Goal: Information Seeking & Learning: Learn about a topic

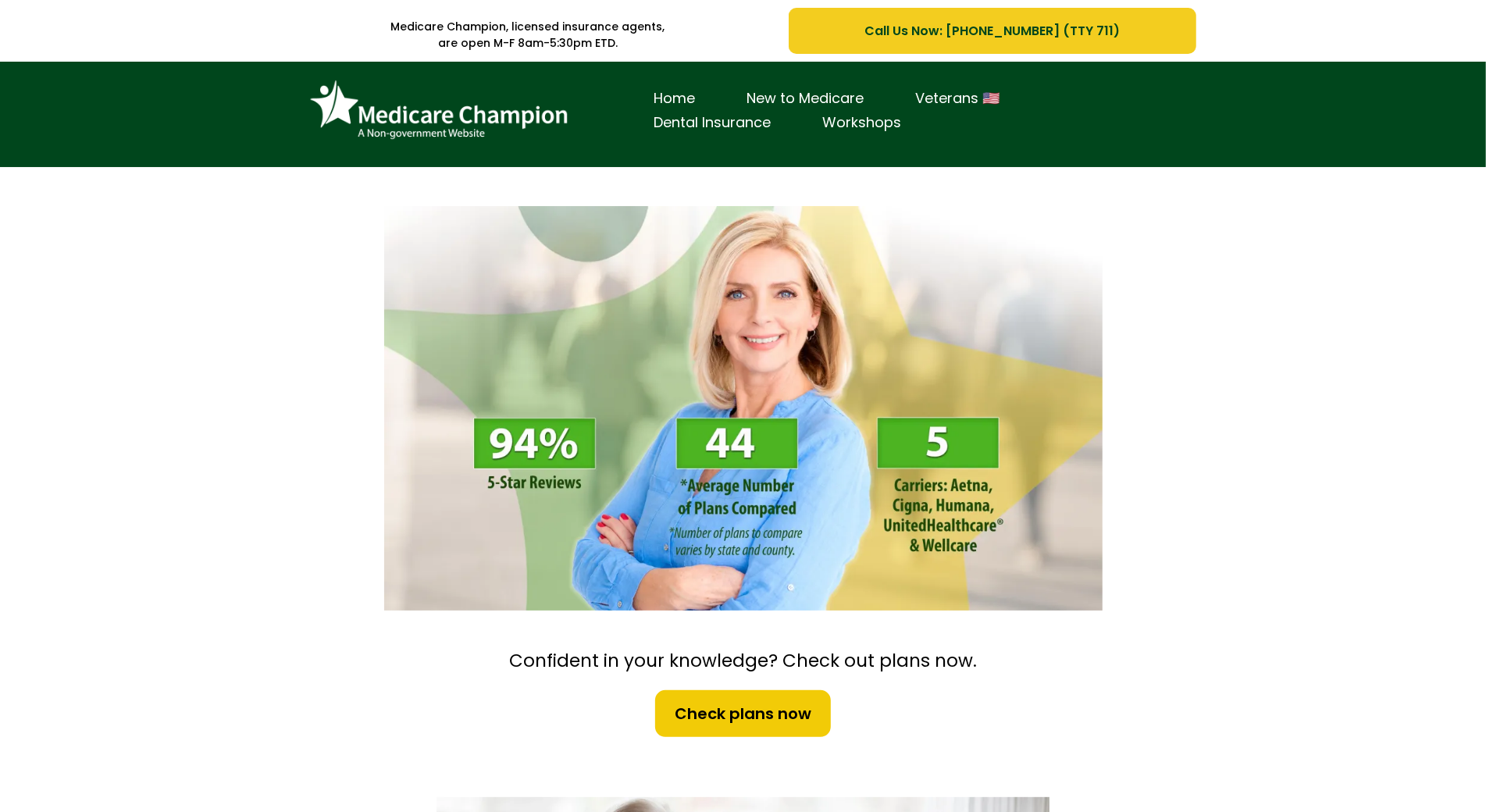
click at [91, 107] on div "Home New to Medicare Veterans 🇺🇸 Dental Insurance Workshops" at bounding box center [743, 114] width 1486 height 106
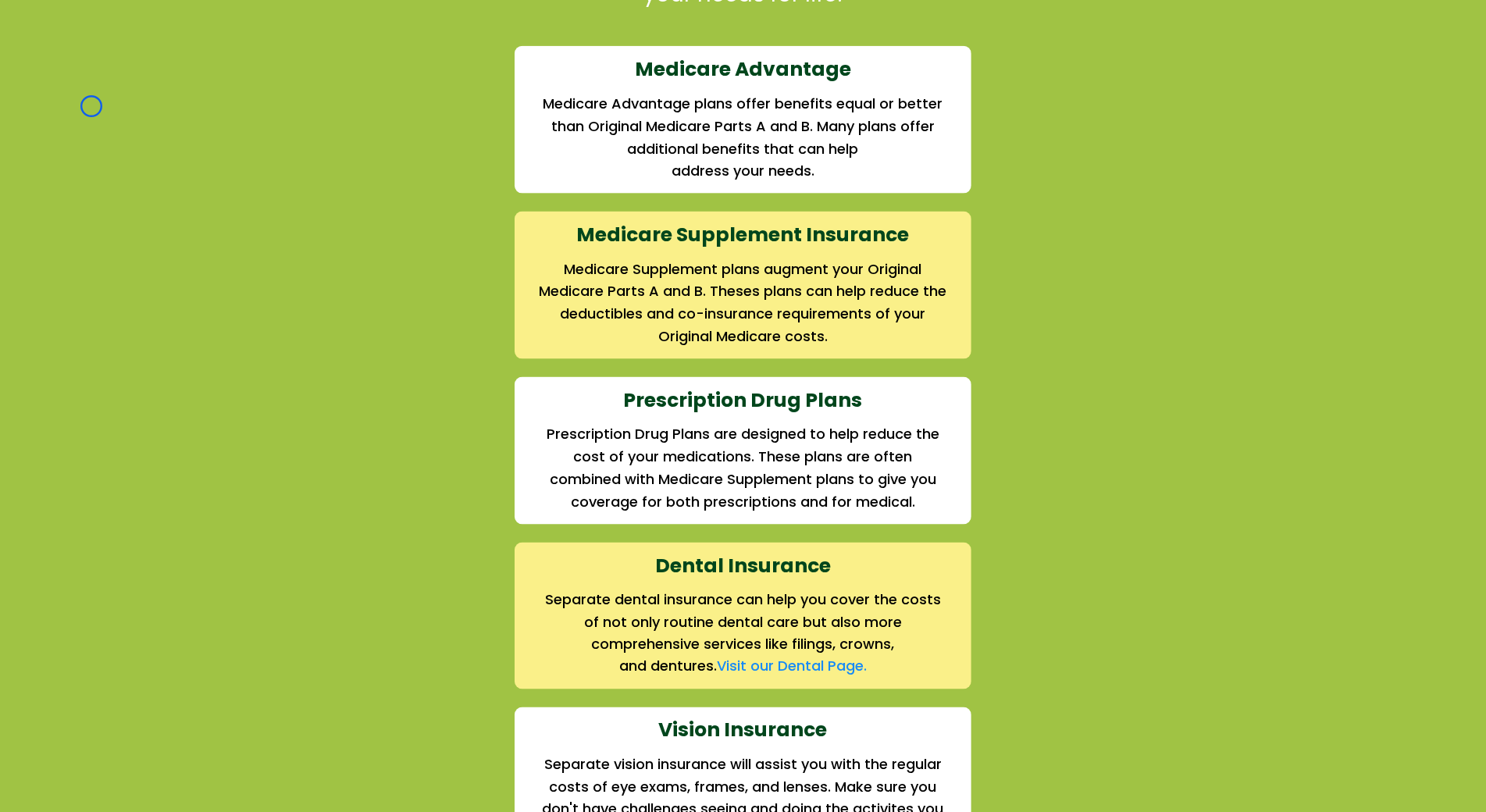
scroll to position [1673, 0]
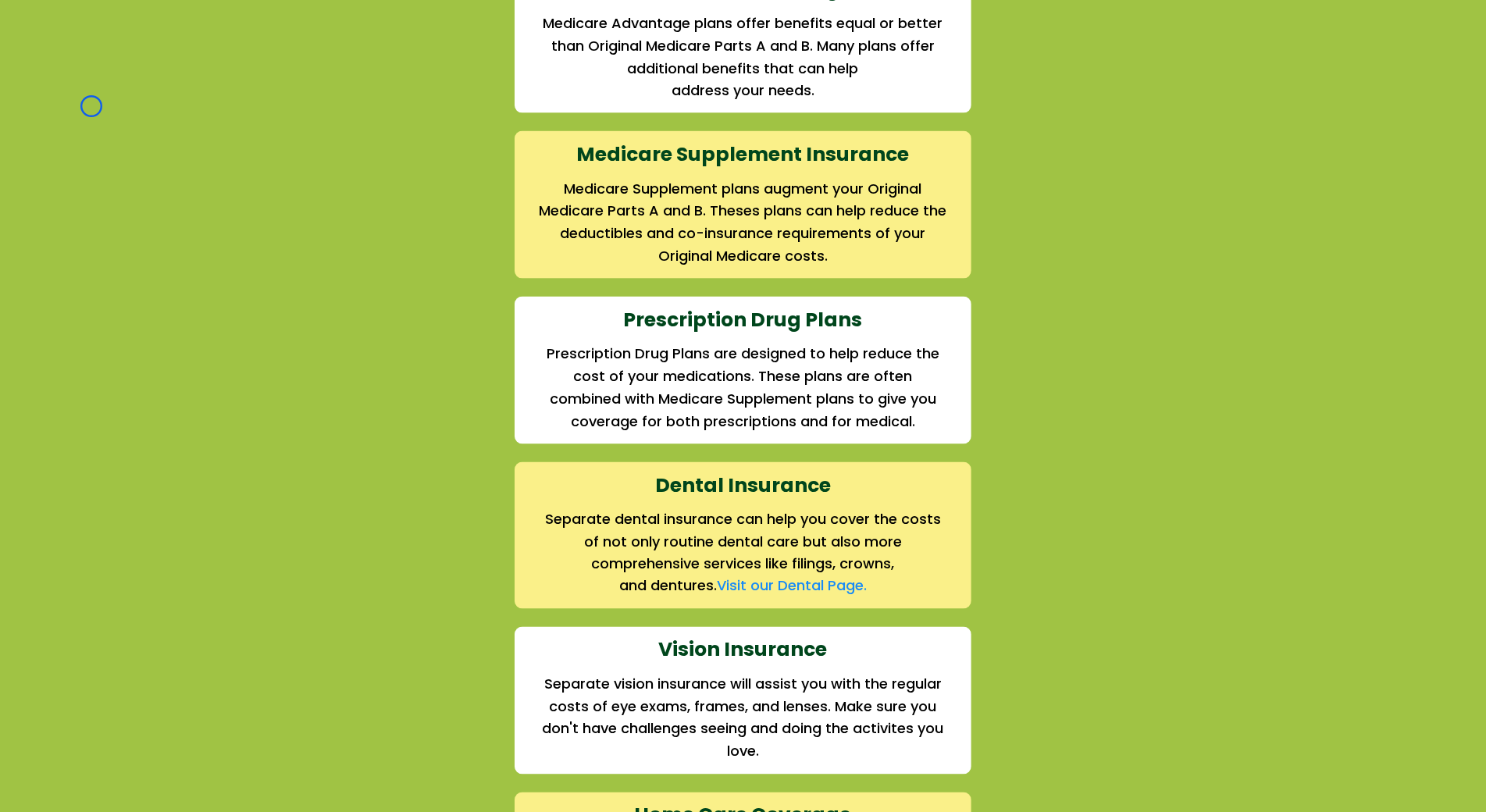
click at [91, 107] on div "We offer the full suite of options for Medicare recipients Every person has a u…" at bounding box center [743, 365] width 1486 height 1212
click at [101, 115] on div "We offer the full suite of options for Medicare recipients Every person has a u…" at bounding box center [743, 365] width 1486 height 1212
click at [100, 86] on div "We offer the full suite of options for Medicare recipients Every person has a u…" at bounding box center [743, 365] width 1486 height 1212
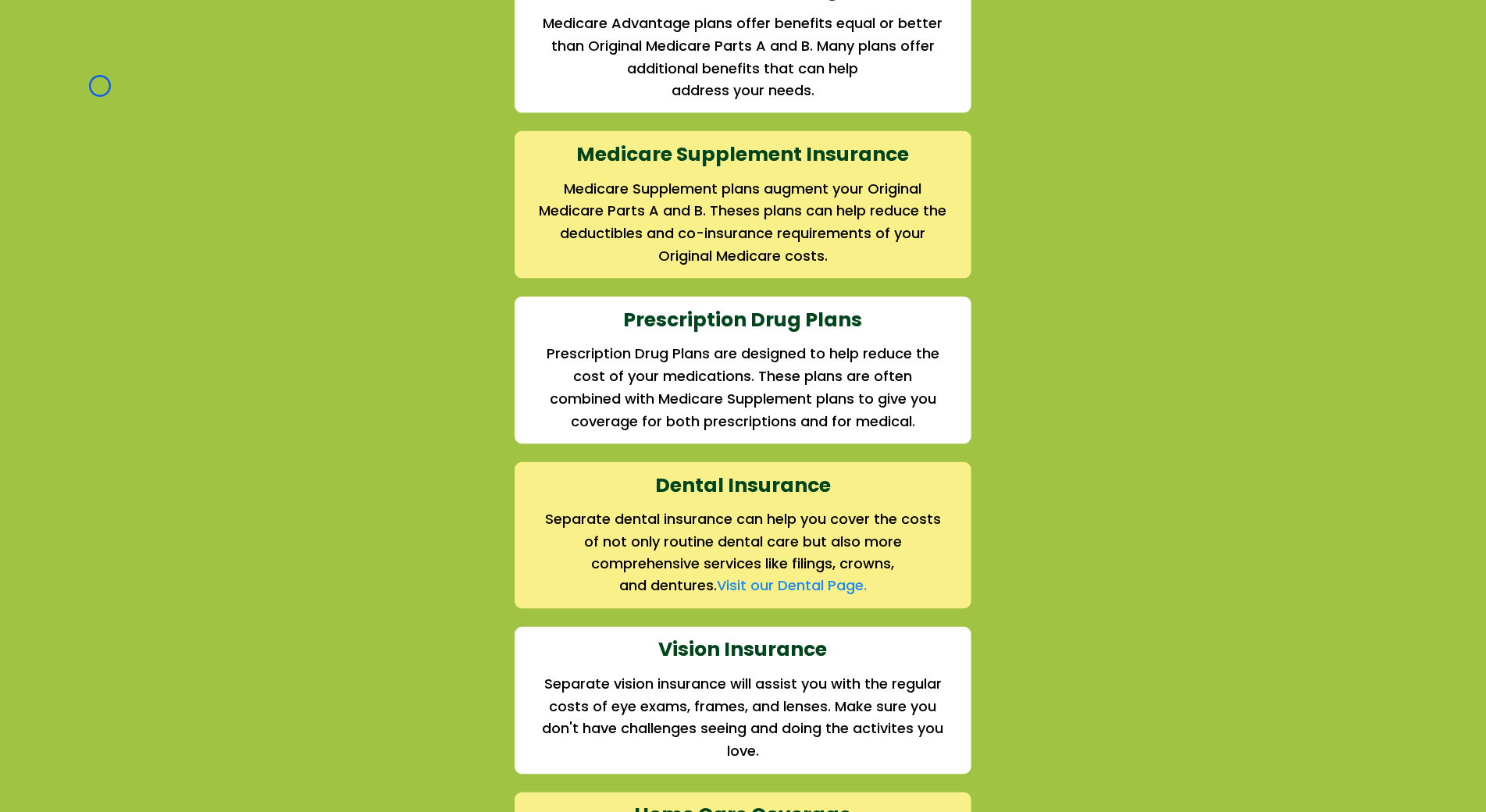
scroll to position [2282, 0]
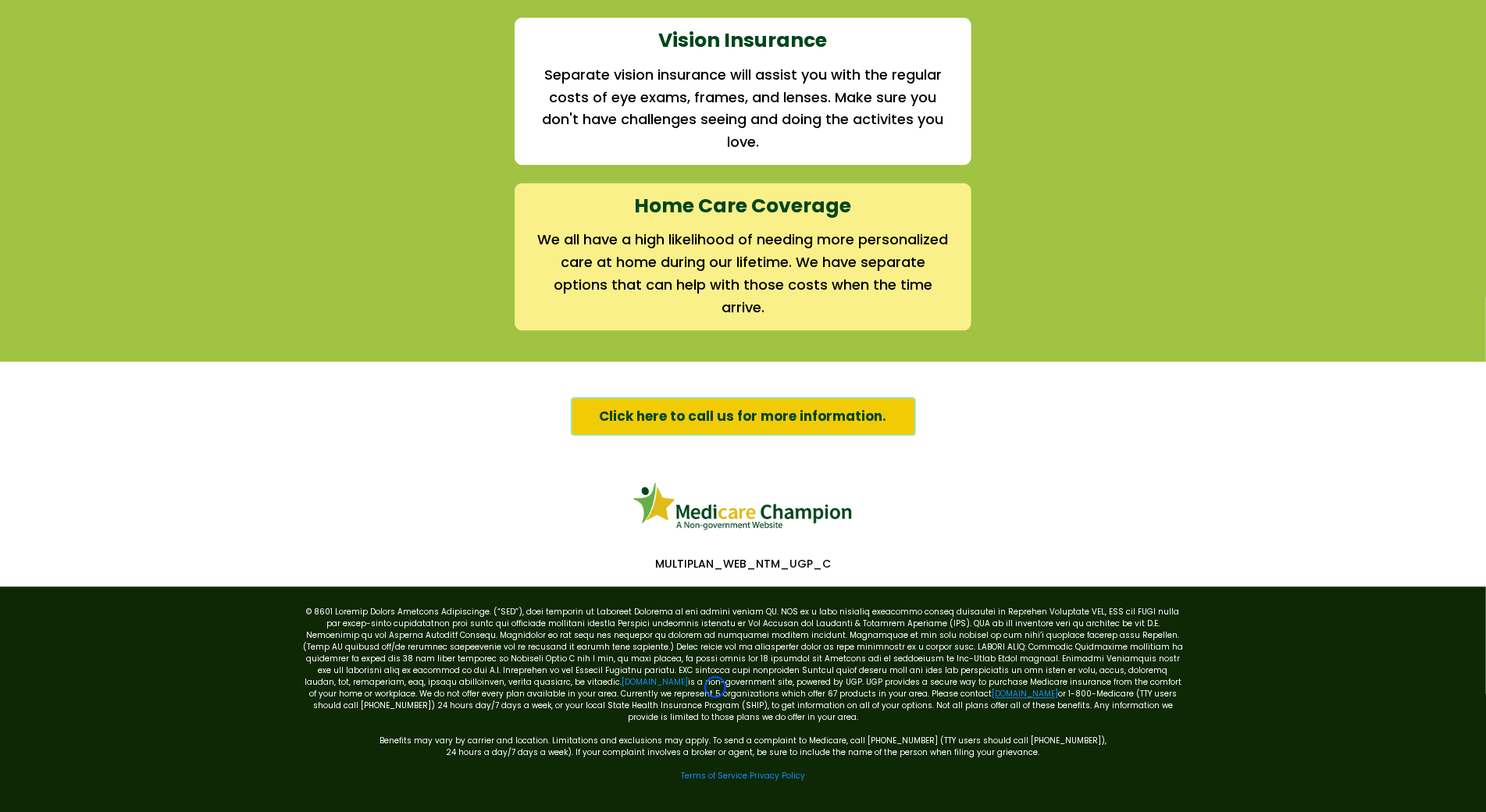
click at [992, 688] on link "[DOMAIN_NAME]" at bounding box center [1025, 694] width 67 height 12
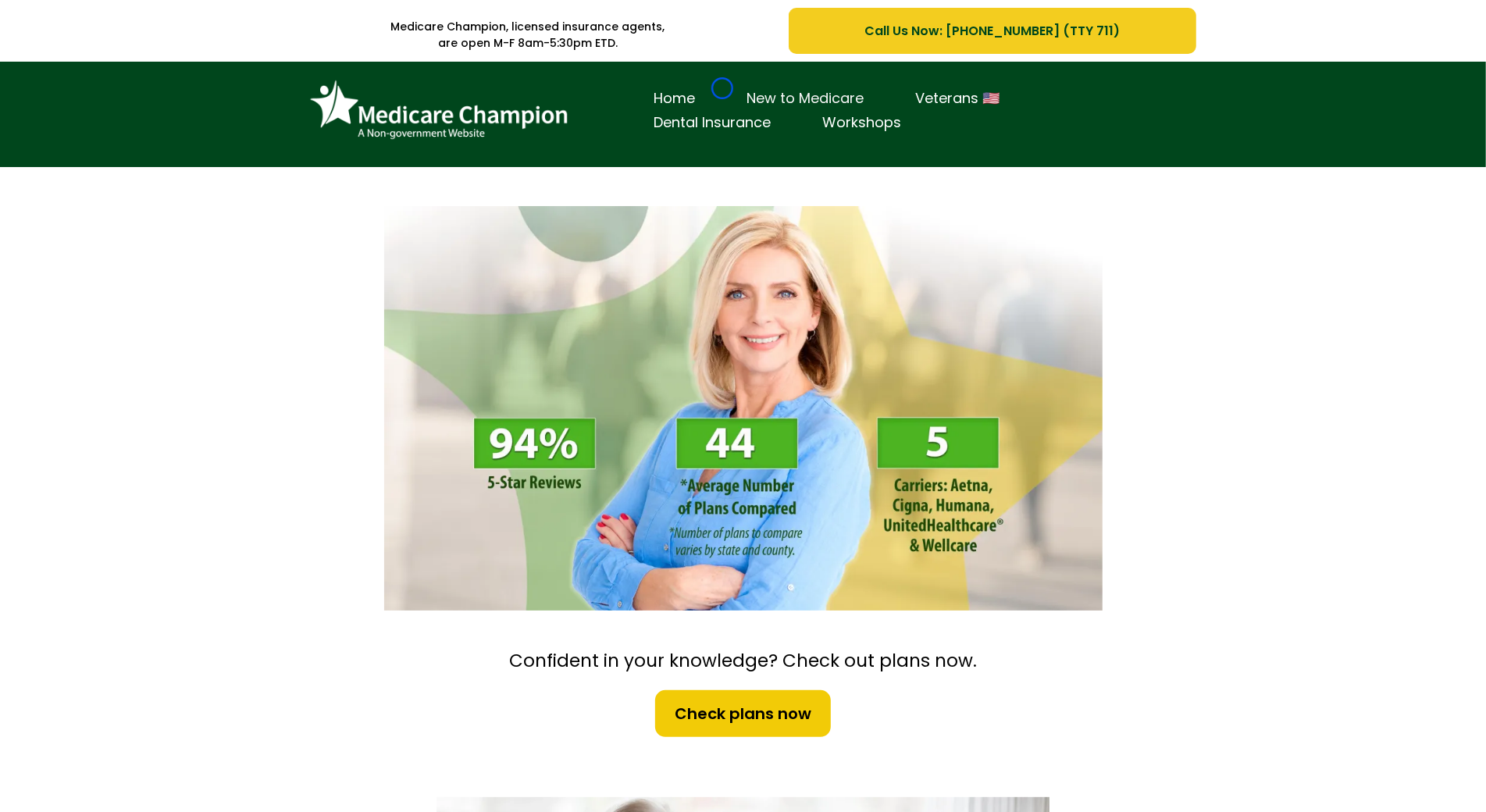
click at [722, 88] on link "New to Medicare" at bounding box center [805, 99] width 169 height 24
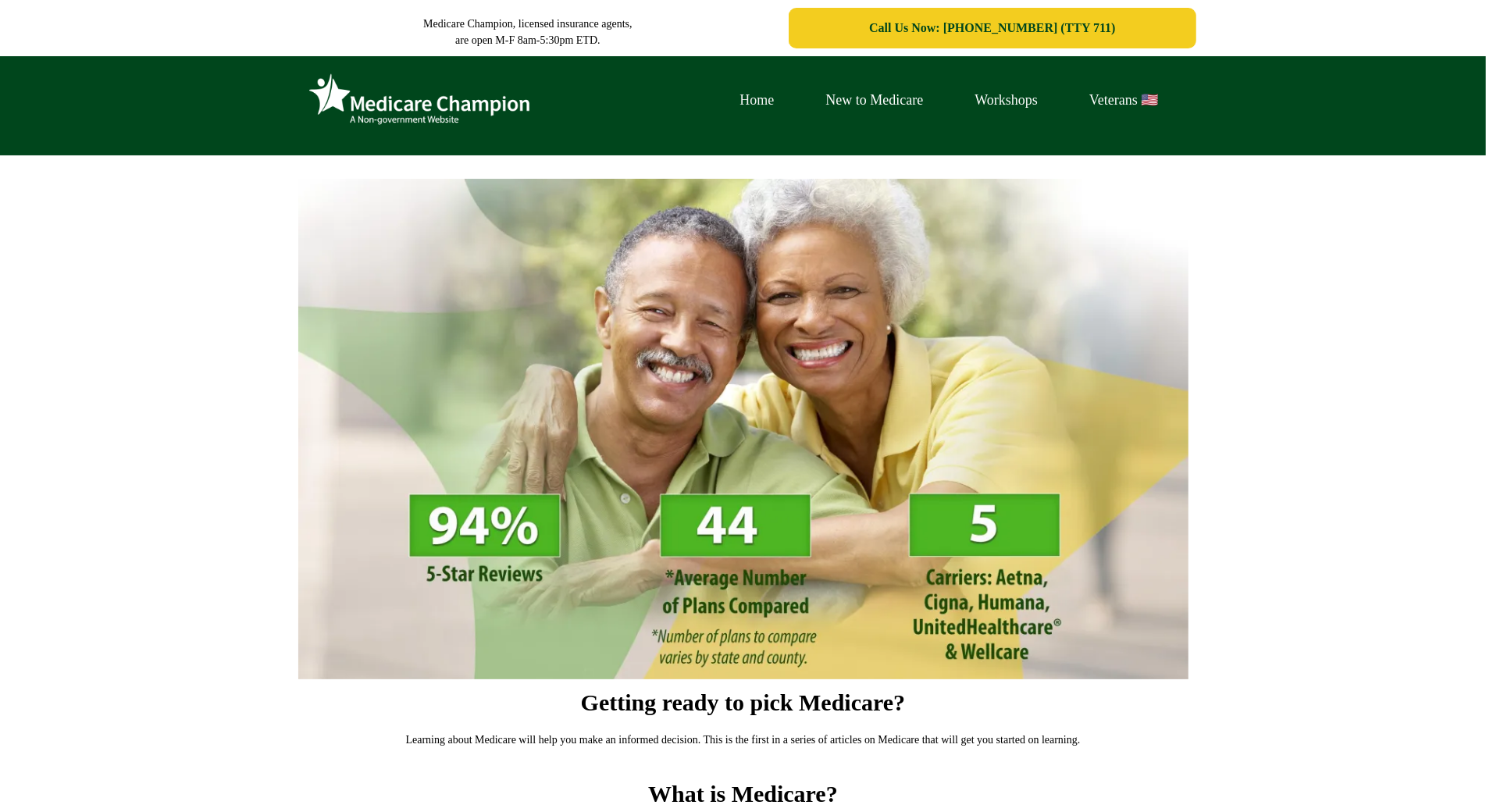
click at [722, 88] on link "Home" at bounding box center [757, 101] width 86 height 24
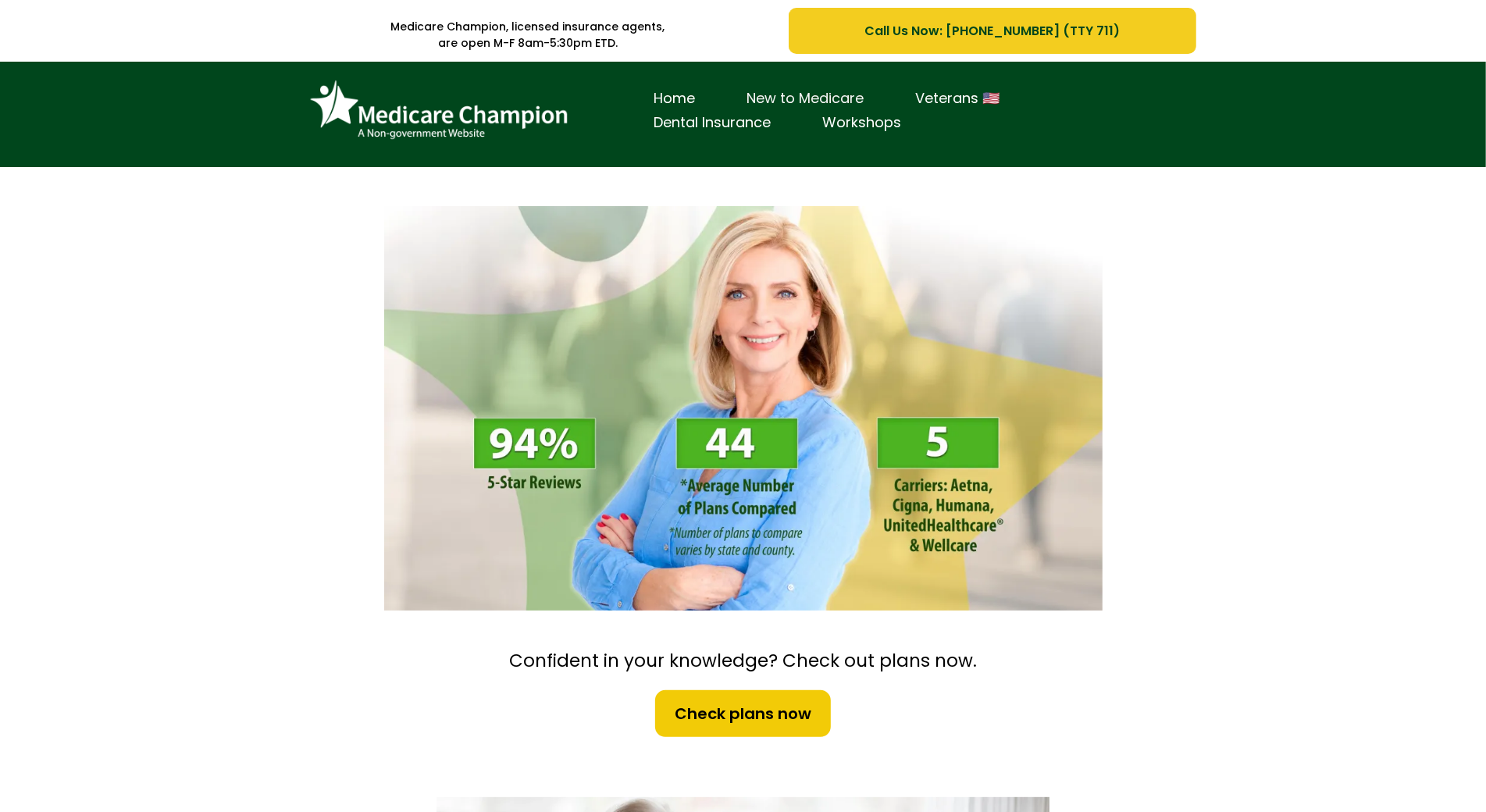
click at [739, 95] on link "New to Medicare" at bounding box center [805, 99] width 169 height 24
